Goal: Browse casually: Explore the website without a specific task or goal

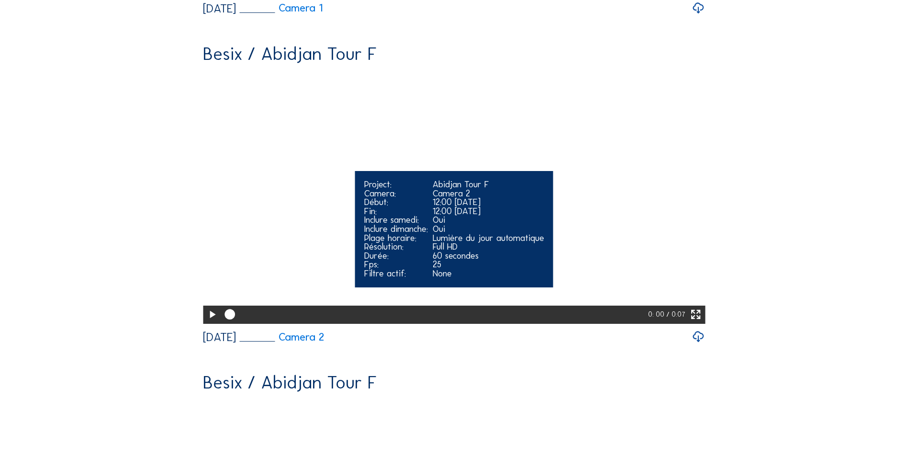
scroll to position [383, 0]
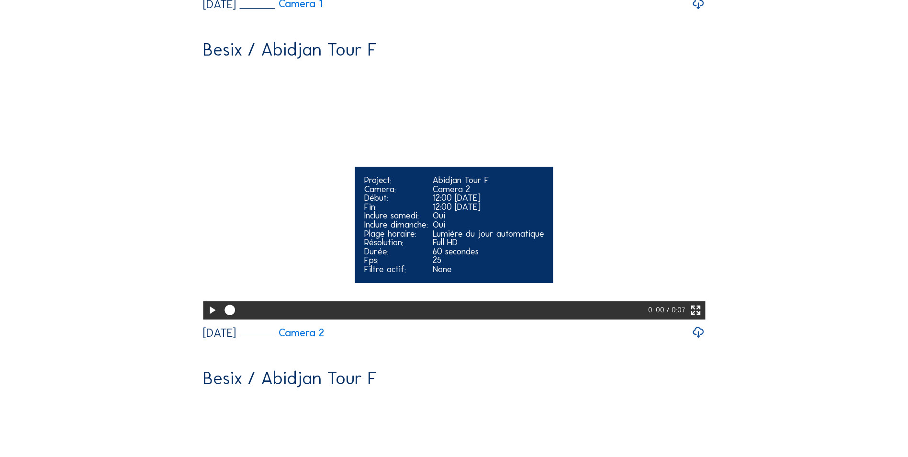
click at [473, 171] on video "Your browser does not support the video tag." at bounding box center [454, 192] width 502 height 251
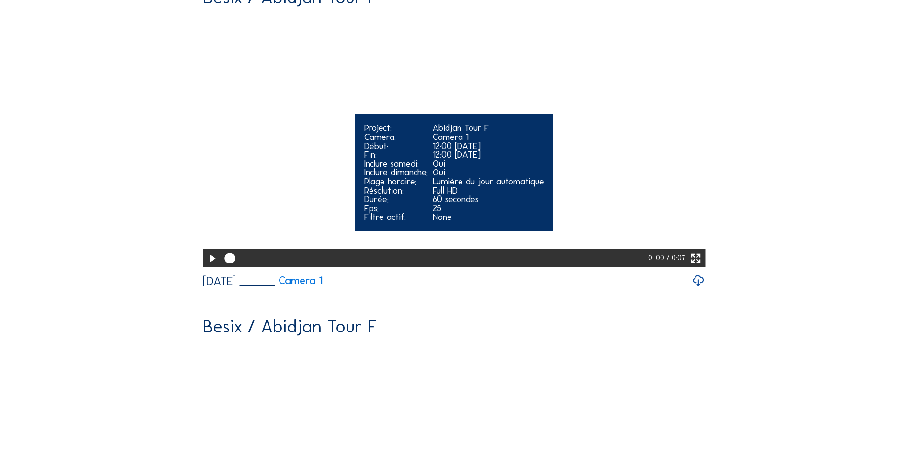
scroll to position [0, 0]
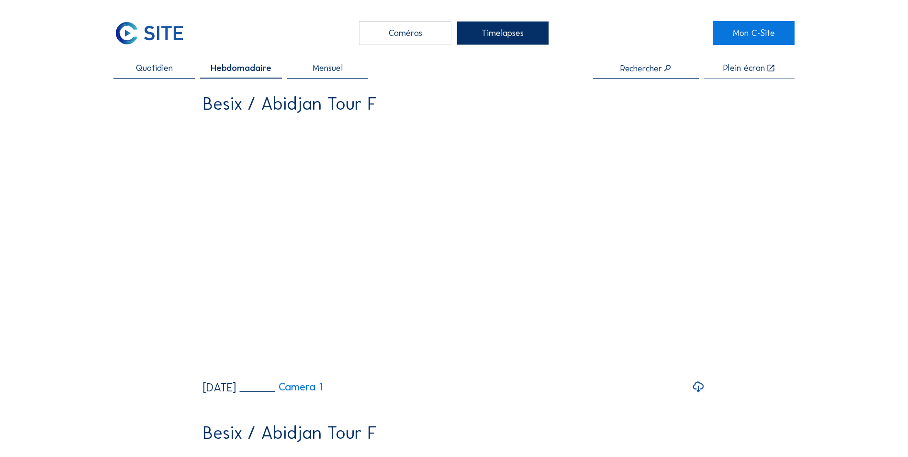
click at [401, 32] on div "Caméras" at bounding box center [405, 33] width 92 height 24
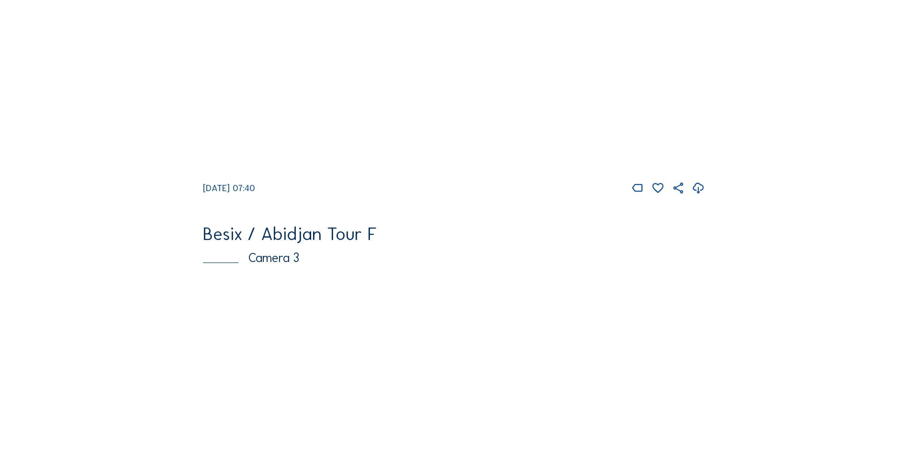
scroll to position [482, 0]
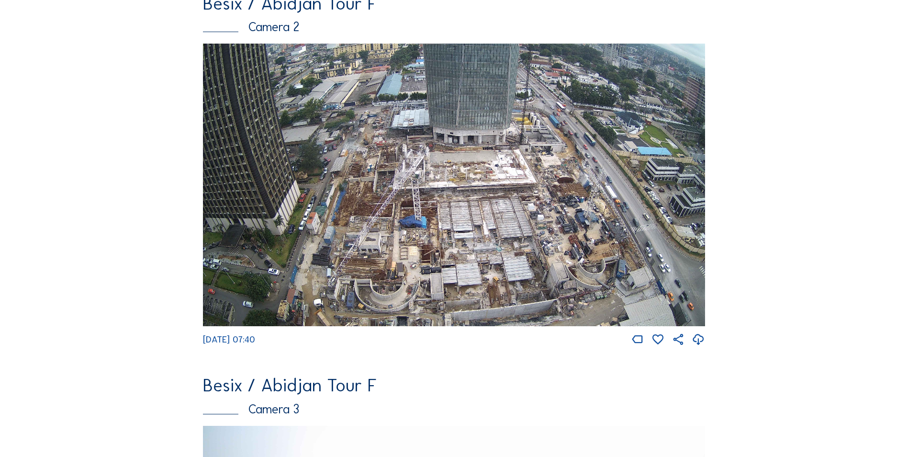
click at [497, 218] on img at bounding box center [454, 185] width 502 height 282
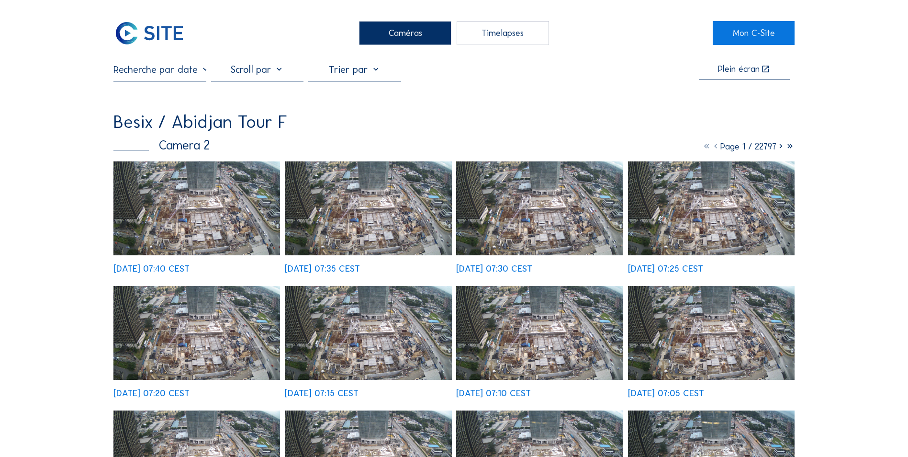
click at [199, 213] on img at bounding box center [196, 208] width 167 height 94
